Goal: Navigation & Orientation: Find specific page/section

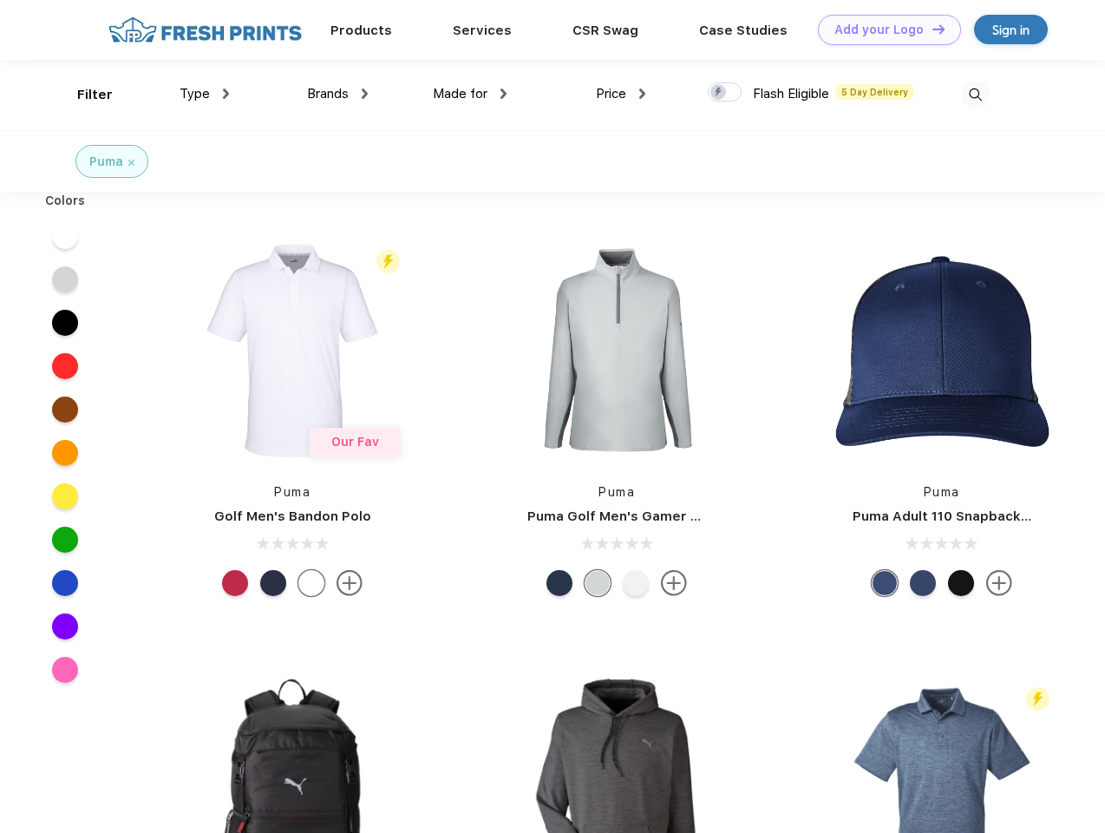
scroll to position [1, 0]
click at [883, 29] on link "Add your Logo Design Tool" at bounding box center [889, 30] width 143 height 30
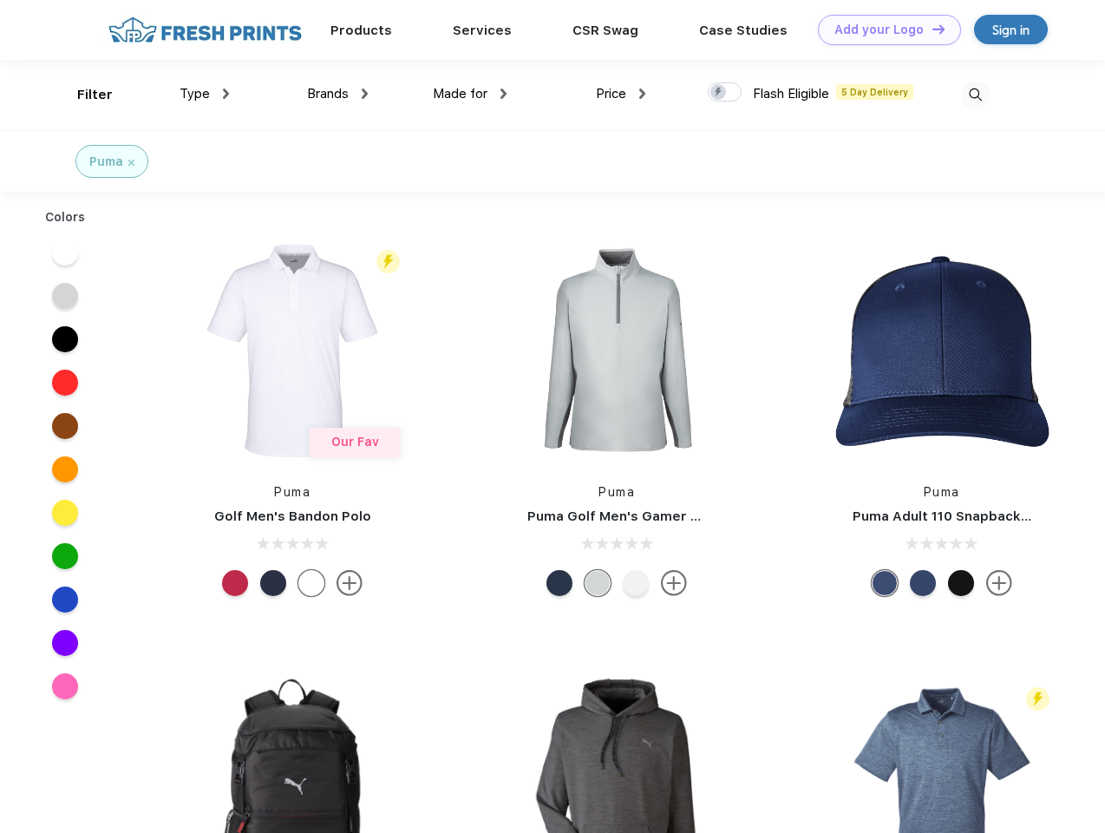
click at [0, 0] on div "Design Tool" at bounding box center [0, 0] width 0 height 0
click at [931, 29] on link "Add your Logo Design Tool" at bounding box center [889, 30] width 143 height 30
click at [83, 95] on div "Filter" at bounding box center [95, 95] width 36 height 20
click at [205, 94] on span "Type" at bounding box center [195, 94] width 30 height 16
click at [338, 94] on span "Brands" at bounding box center [328, 94] width 42 height 16
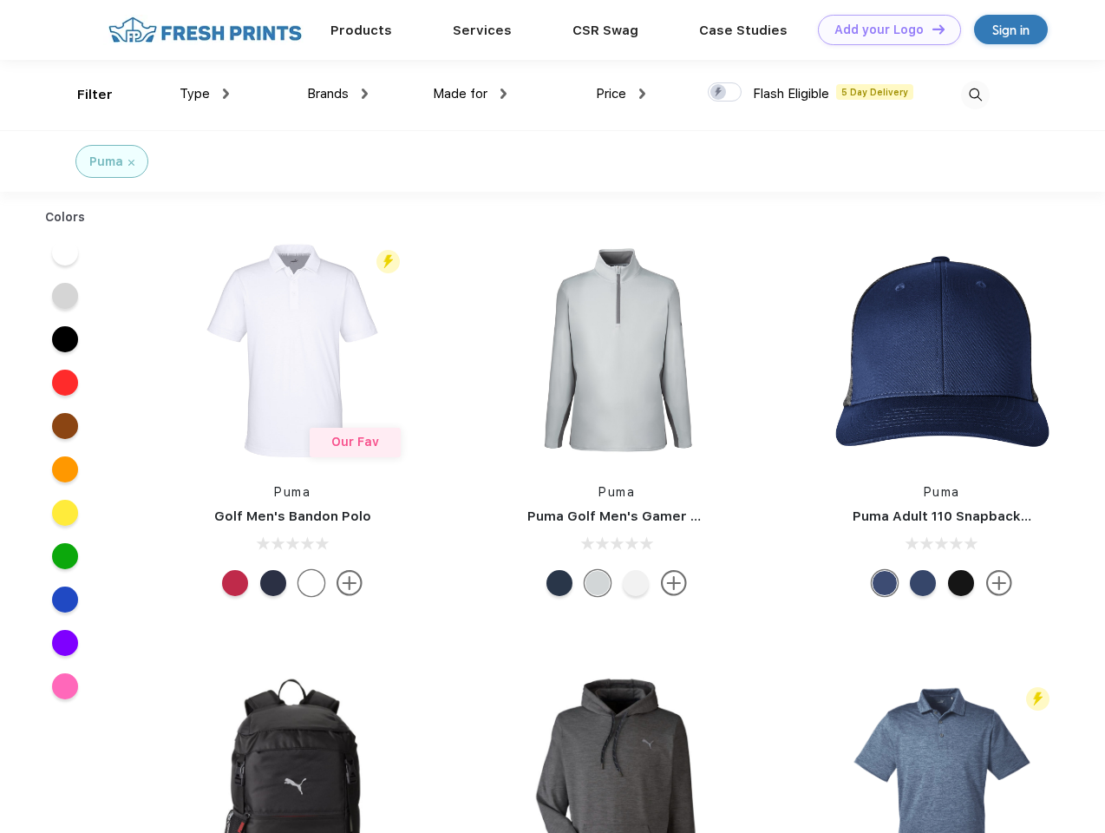
click at [470, 94] on span "Made for" at bounding box center [460, 94] width 55 height 16
click at [621, 94] on span "Price" at bounding box center [611, 94] width 30 height 16
click at [725, 93] on div at bounding box center [725, 91] width 34 height 19
click at [719, 93] on input "checkbox" at bounding box center [713, 87] width 11 height 11
click at [975, 95] on img at bounding box center [975, 95] width 29 height 29
